Goal: Find specific page/section: Find specific page/section

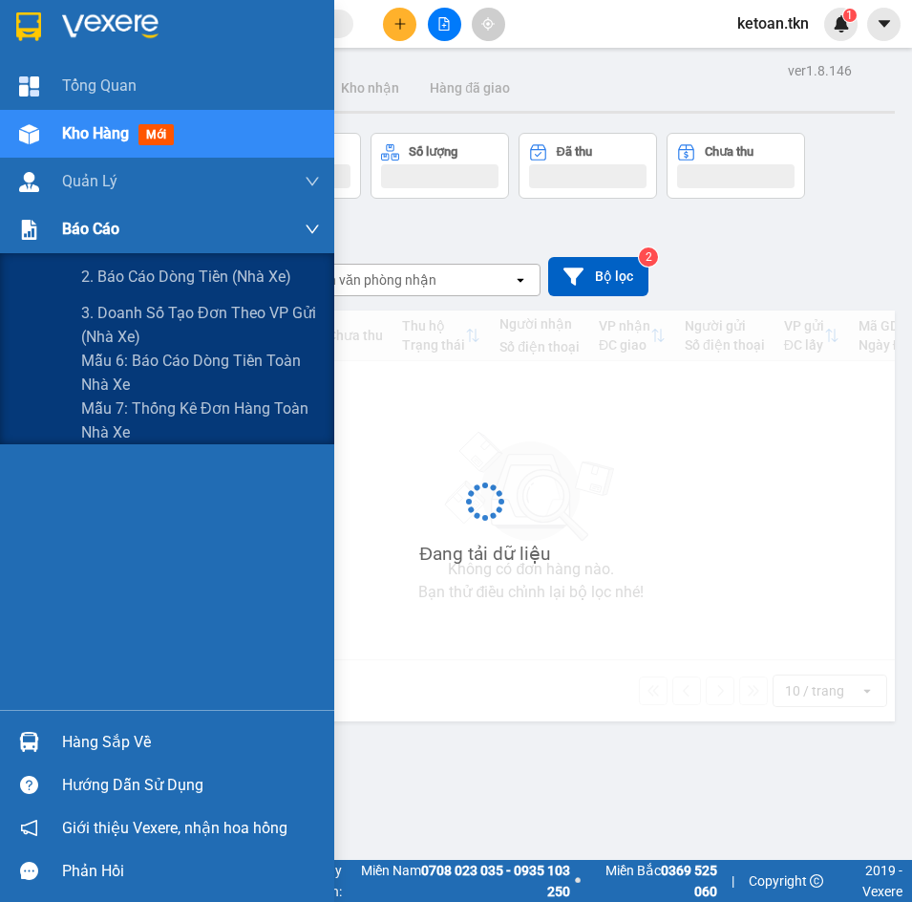
click at [26, 241] on div at bounding box center [28, 229] width 33 height 33
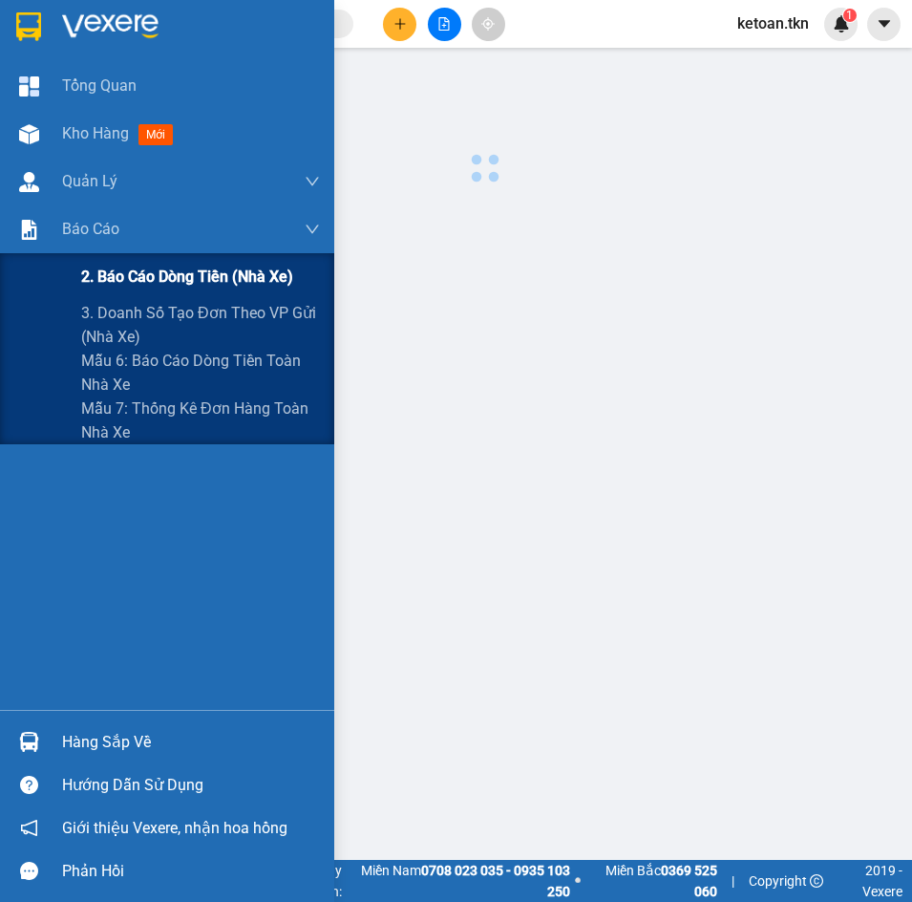
click at [162, 270] on span "2. Báo cáo dòng tiền (nhà xe)" at bounding box center [187, 277] width 212 height 24
